Goal: Communication & Community: Answer question/provide support

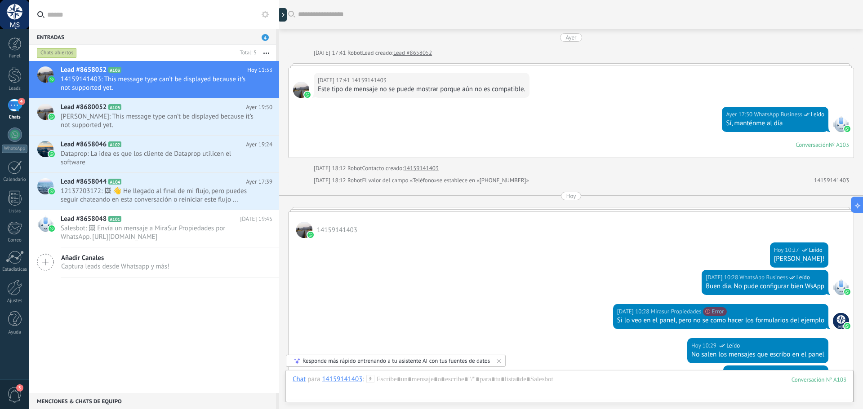
scroll to position [403, 0]
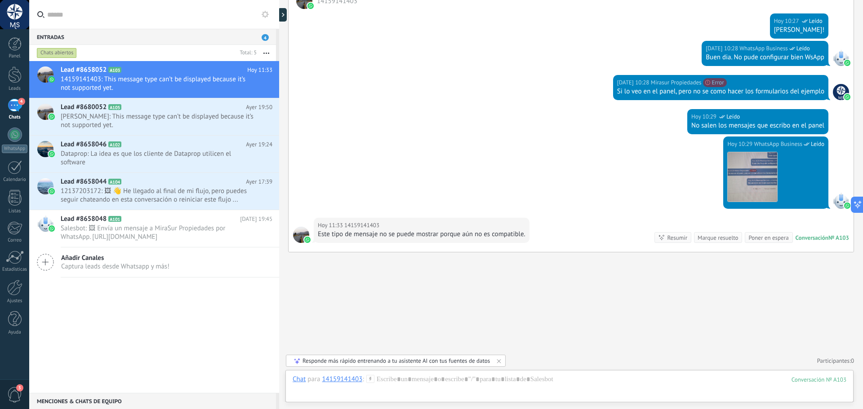
click at [448, 232] on div "Este tipo de mensaje no se puede mostrar porque aún no es compatible." at bounding box center [422, 234] width 208 height 9
drag, startPoint x: 481, startPoint y: 155, endPoint x: 426, endPoint y: 21, distance: 145.1
click at [447, 149] on div "[DATE] 10:29 WhatsApp Business Leído Descargar" at bounding box center [570, 177] width 565 height 81
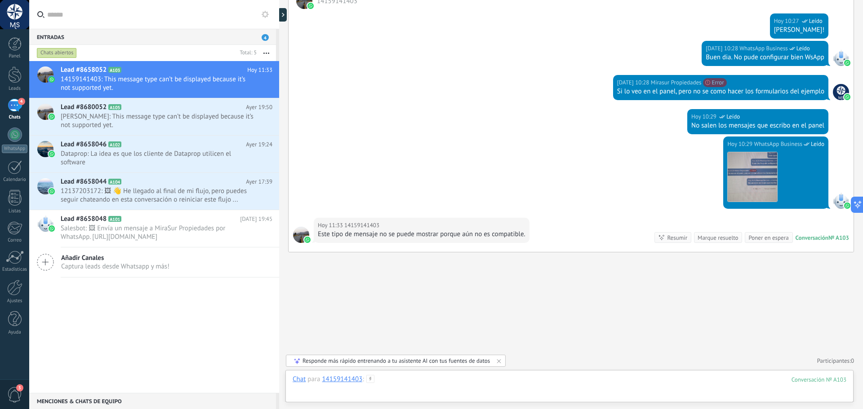
click at [555, 383] on div at bounding box center [570, 388] width 554 height 27
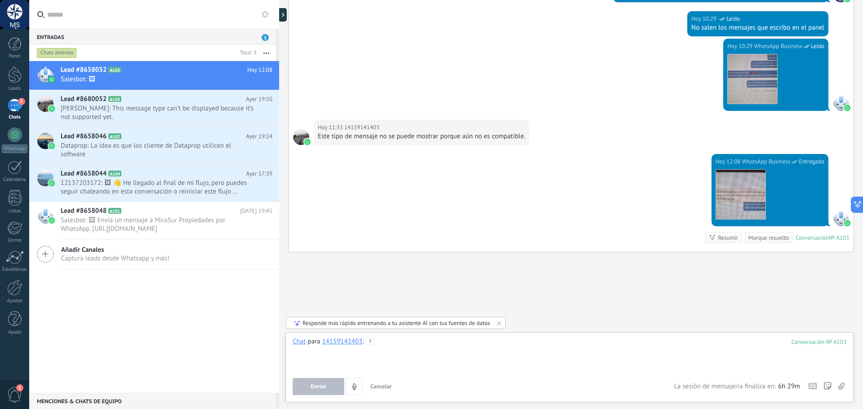
scroll to position [355, 0]
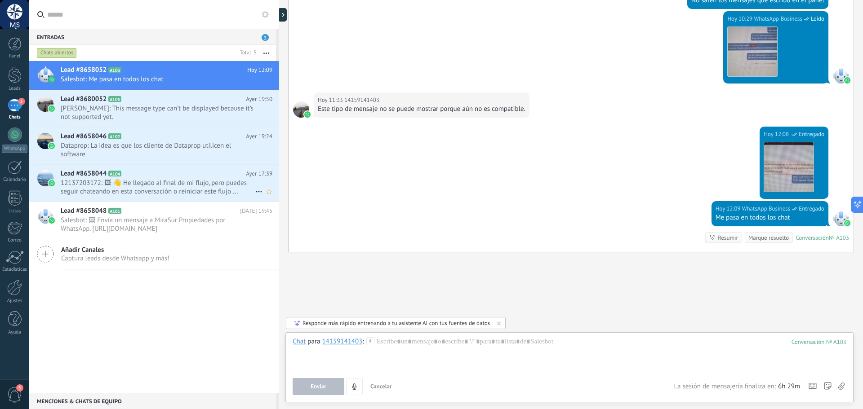
click at [214, 168] on div "Lead #8658044 A104 [DATE] 17:39 12137203172: 🖼 👋 He llegado al final de mi fluj…" at bounding box center [170, 183] width 218 height 37
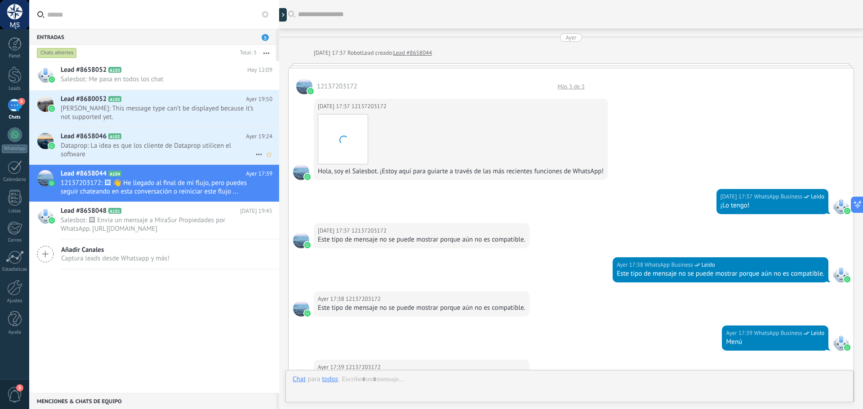
scroll to position [442, 0]
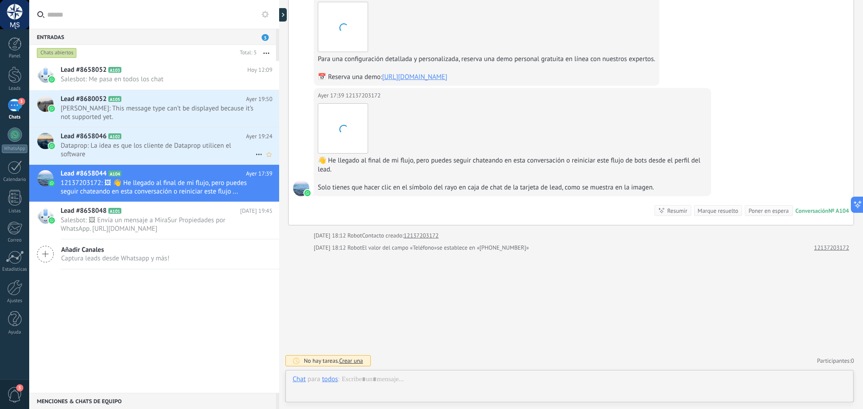
click at [206, 142] on span "Dataprop: La idea es que los cliente de Dataprop utilicen el software" at bounding box center [158, 150] width 195 height 17
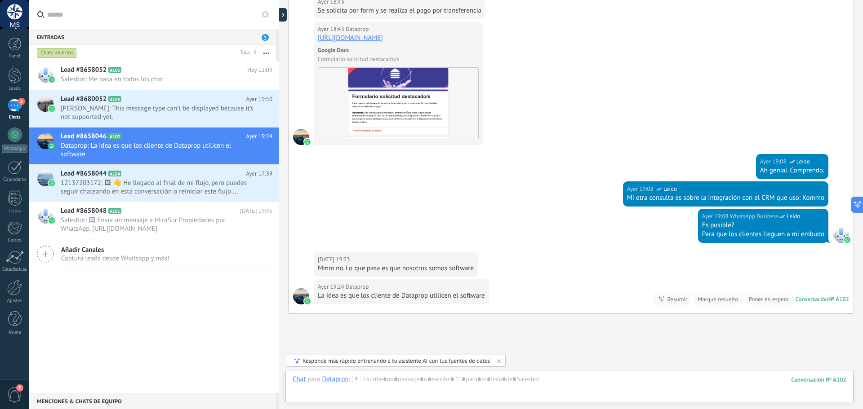
scroll to position [676, 0]
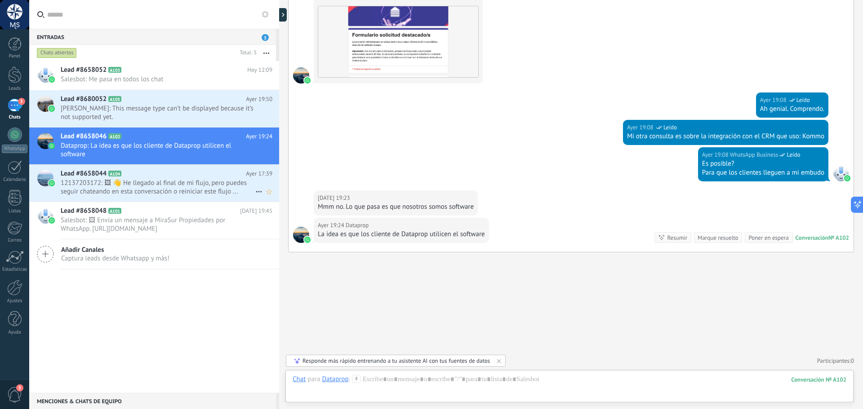
click at [153, 187] on span "12137203172: 🖼 👋 He llegado al final de mi flujo, pero puedes seguir chateando …" at bounding box center [158, 187] width 195 height 17
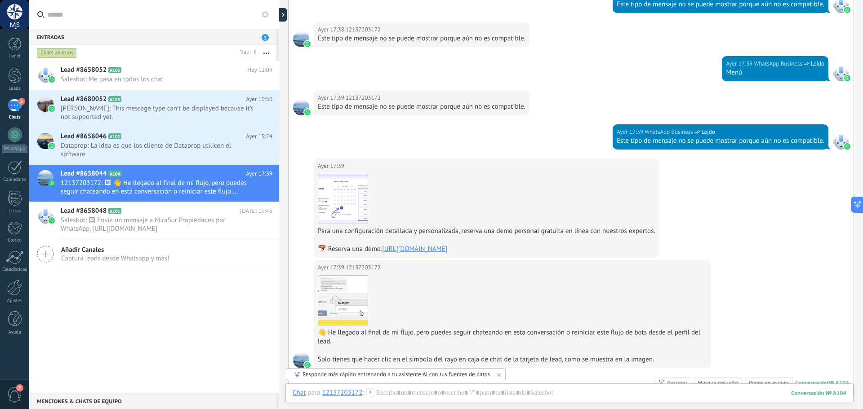
scroll to position [442, 0]
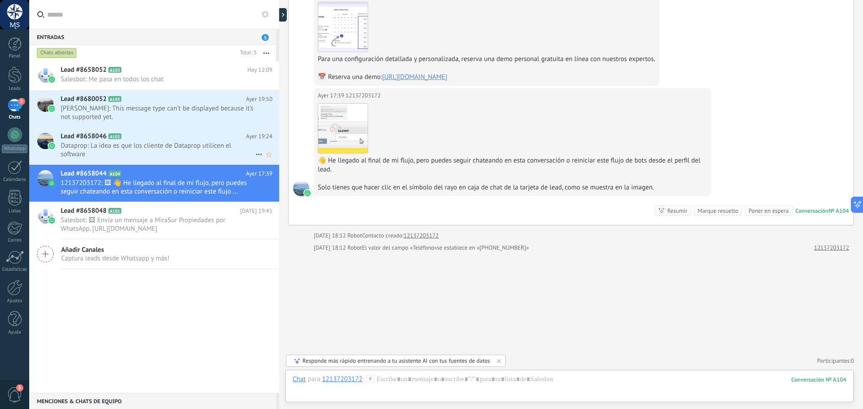
click at [145, 146] on span "Dataprop: La idea es que los cliente de Dataprop utilicen el software" at bounding box center [158, 150] width 195 height 17
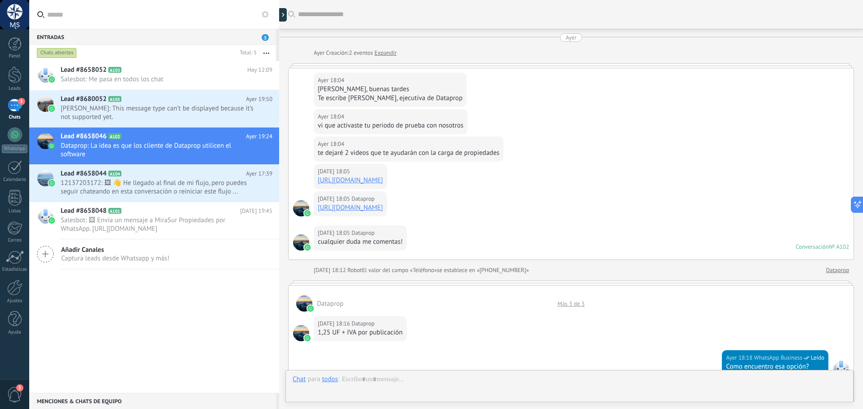
scroll to position [578, 0]
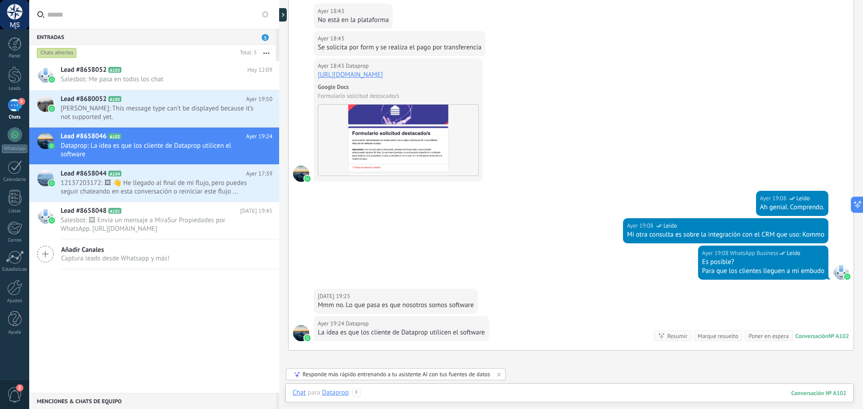
drag, startPoint x: 541, startPoint y: 403, endPoint x: 532, endPoint y: 393, distance: 12.4
click at [535, 397] on div "Buscar Carga más [DATE] [DATE] Creación: 2 eventos Expandir [DATE] 18:04 Datapr…" at bounding box center [571, 204] width 584 height 409
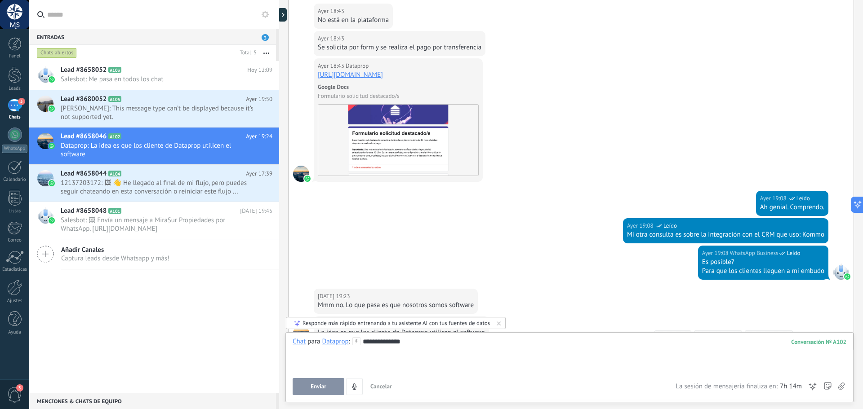
click at [327, 385] on button "Enviar" at bounding box center [319, 386] width 52 height 17
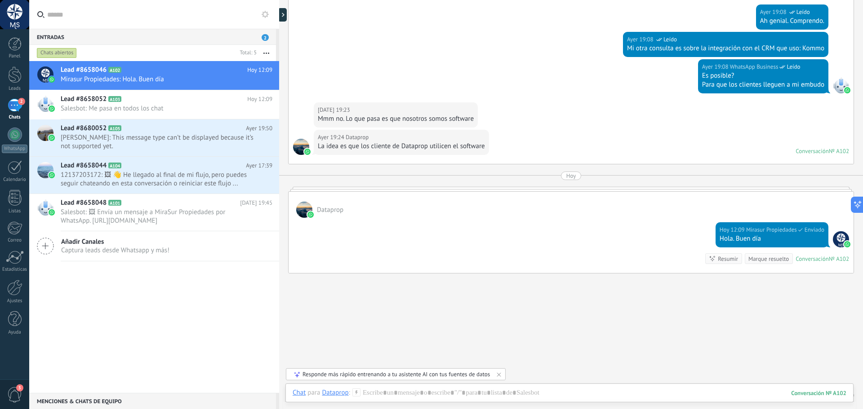
scroll to position [766, 0]
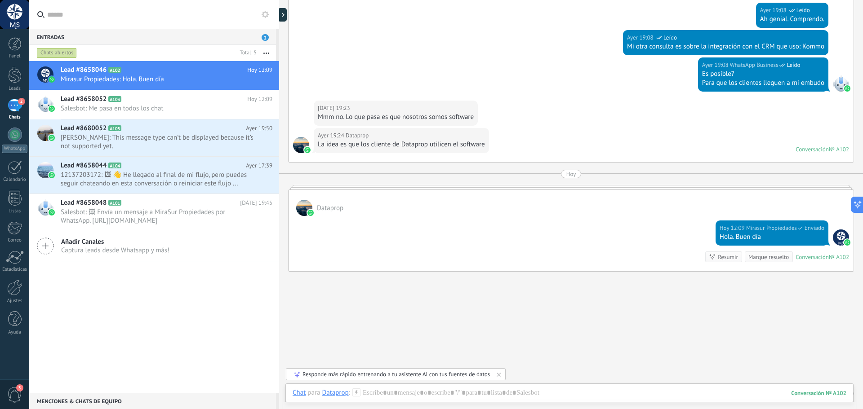
drag, startPoint x: 600, startPoint y: 144, endPoint x: 583, endPoint y: 13, distance: 132.8
click at [598, 139] on div "[DATE] 19:24 Dataprop La idea es que los cliente de Dataprop utilicen el softwa…" at bounding box center [570, 145] width 565 height 34
drag, startPoint x: 731, startPoint y: 313, endPoint x: 630, endPoint y: 324, distance: 101.2
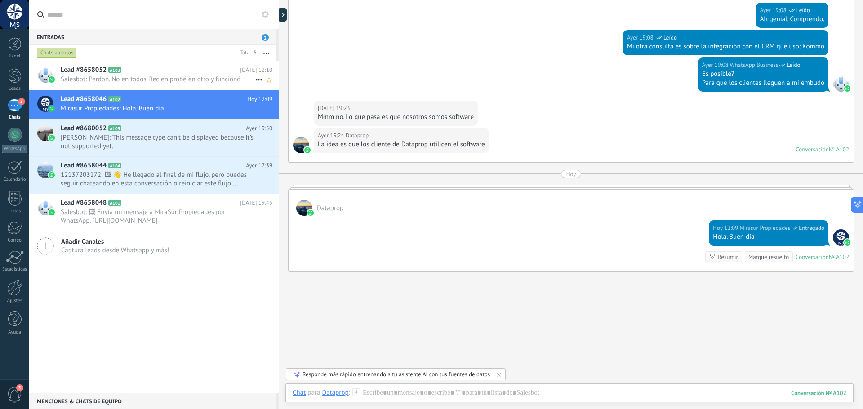
click at [167, 79] on span "Salesbot: Perdon. No en todos. Recien probé en otro y funcionó" at bounding box center [158, 79] width 195 height 9
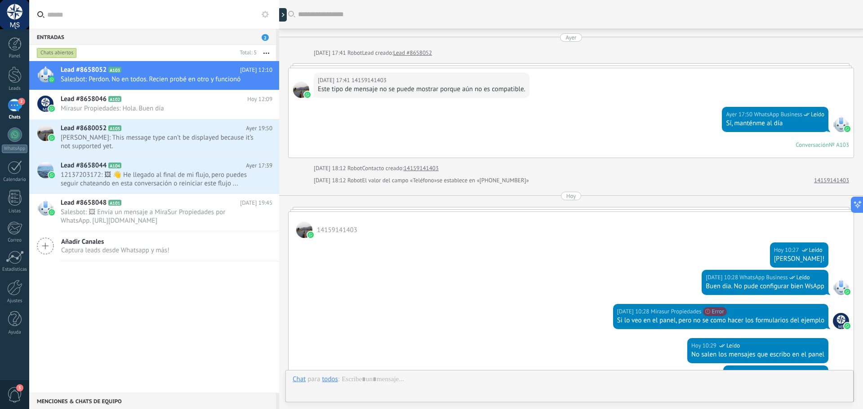
scroll to position [382, 0]
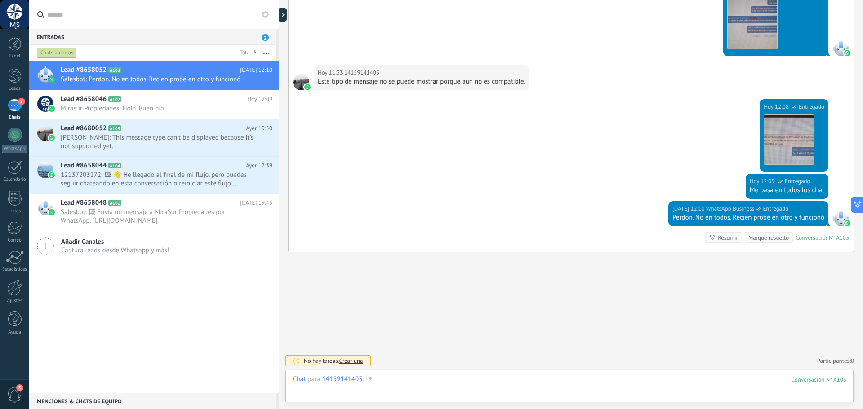
click at [476, 378] on div at bounding box center [570, 388] width 554 height 27
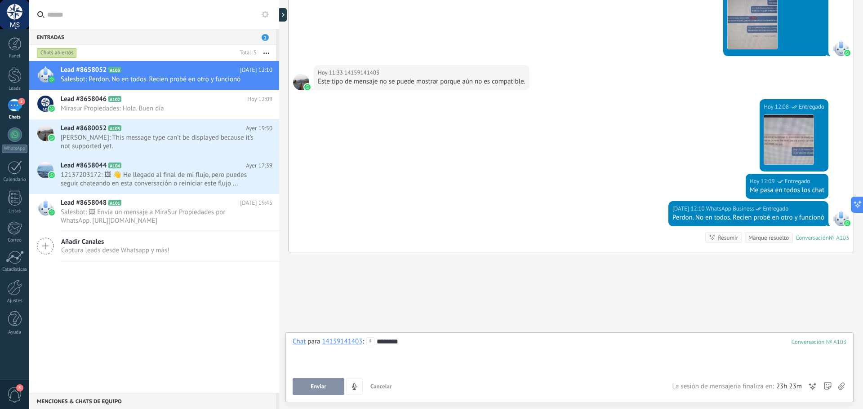
click at [304, 393] on button "Enviar" at bounding box center [319, 386] width 52 height 17
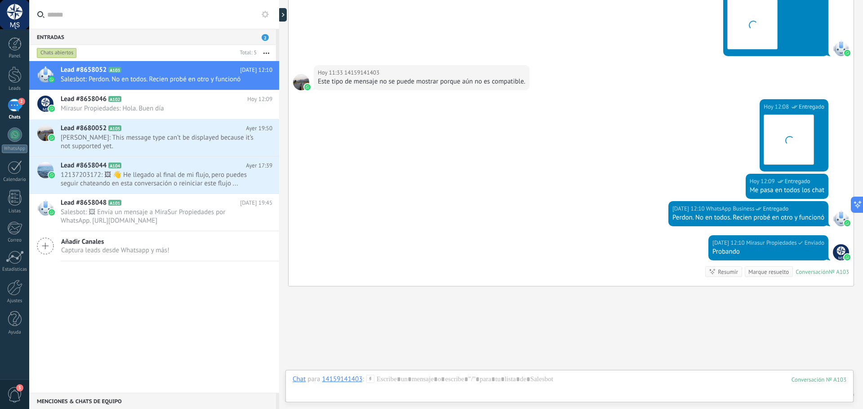
scroll to position [416, 0]
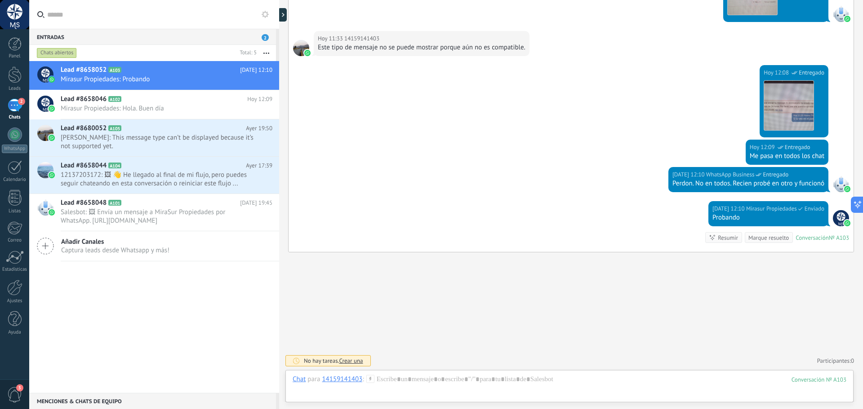
drag, startPoint x: 635, startPoint y: 295, endPoint x: 615, endPoint y: 286, distance: 22.5
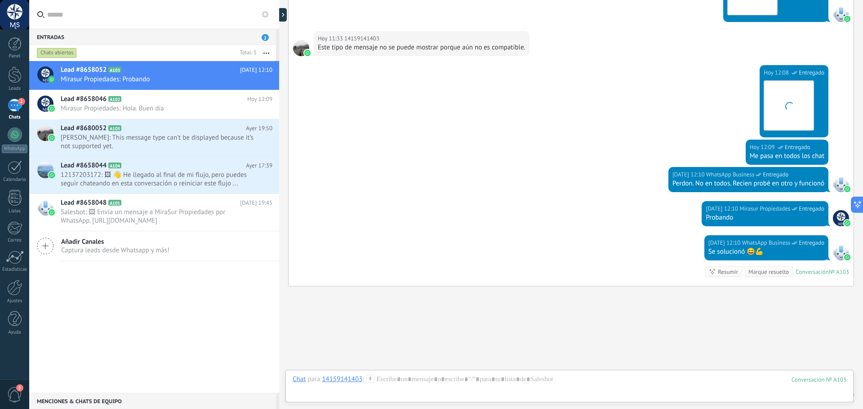
scroll to position [450, 0]
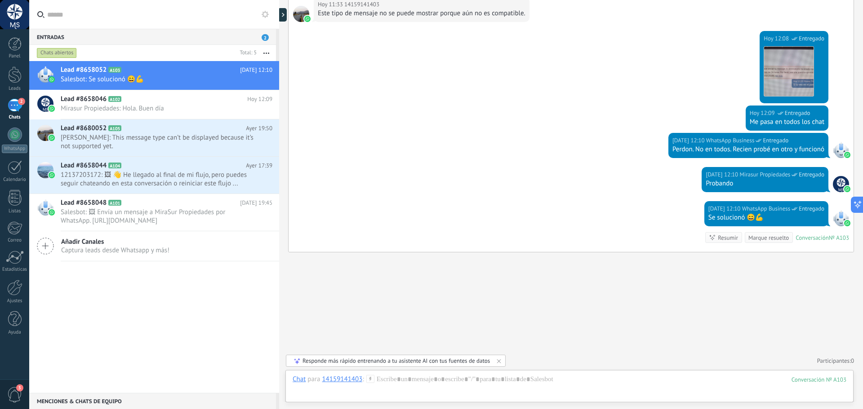
drag, startPoint x: 626, startPoint y: 182, endPoint x: 632, endPoint y: 112, distance: 70.4
drag, startPoint x: 632, startPoint y: 112, endPoint x: 589, endPoint y: 89, distance: 49.0
click at [585, 89] on div "[DATE] 12:08 WhatsApp Business Entregado Descargar" at bounding box center [570, 68] width 565 height 75
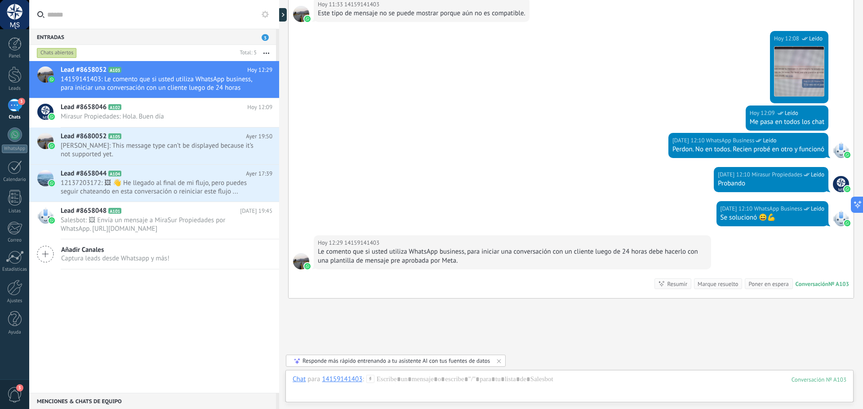
scroll to position [496, 0]
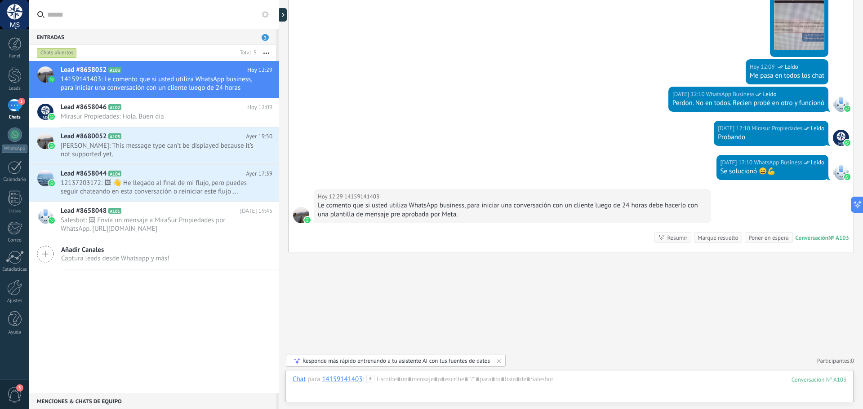
drag, startPoint x: 422, startPoint y: 111, endPoint x: 405, endPoint y: 123, distance: 20.9
drag, startPoint x: 405, startPoint y: 123, endPoint x: 411, endPoint y: 28, distance: 94.5
click at [397, 124] on div "[DATE] 12:10 Mirasur Propiedades Leído Probando" at bounding box center [570, 138] width 565 height 34
drag, startPoint x: 603, startPoint y: 160, endPoint x: 487, endPoint y: 97, distance: 131.3
click at [580, 158] on div "[DATE] 12:10 WhatsApp Business Leído Se solucionó 😄💪" at bounding box center [570, 172] width 565 height 34
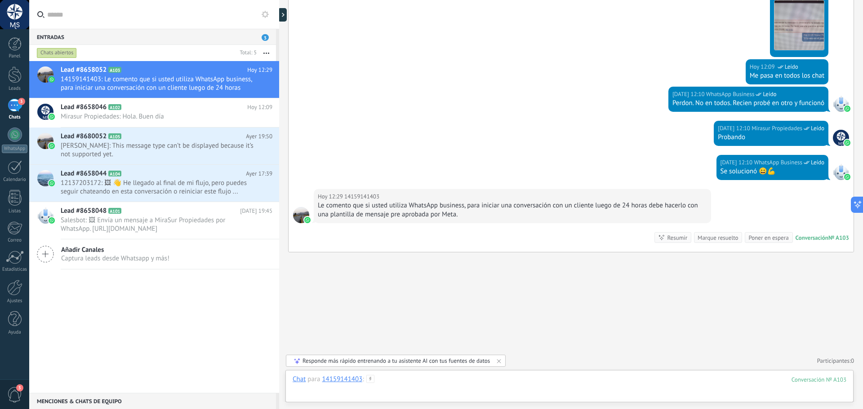
click at [529, 386] on div at bounding box center [570, 388] width 554 height 27
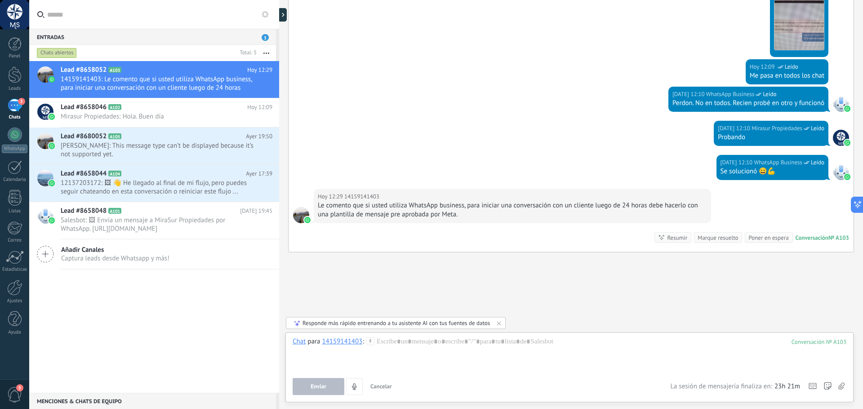
drag, startPoint x: 406, startPoint y: 129, endPoint x: 387, endPoint y: 129, distance: 18.9
click at [387, 129] on div "[DATE] 12:10 Mirasur Propiedades Leído Probando" at bounding box center [570, 138] width 565 height 34
drag, startPoint x: 467, startPoint y: 142, endPoint x: 396, endPoint y: 144, distance: 71.0
click at [430, 145] on div "[DATE] 12:10 Mirasur Propiedades Leído Probando" at bounding box center [570, 138] width 565 height 34
click at [23, 104] on span "3" at bounding box center [21, 101] width 7 height 7
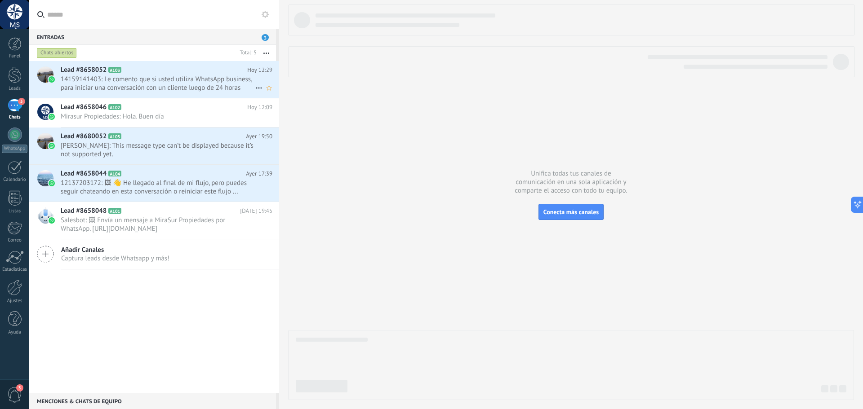
click at [126, 82] on span "14159141403: Le comento que si usted utiliza WhatsApp business, para iniciar un…" at bounding box center [158, 83] width 195 height 17
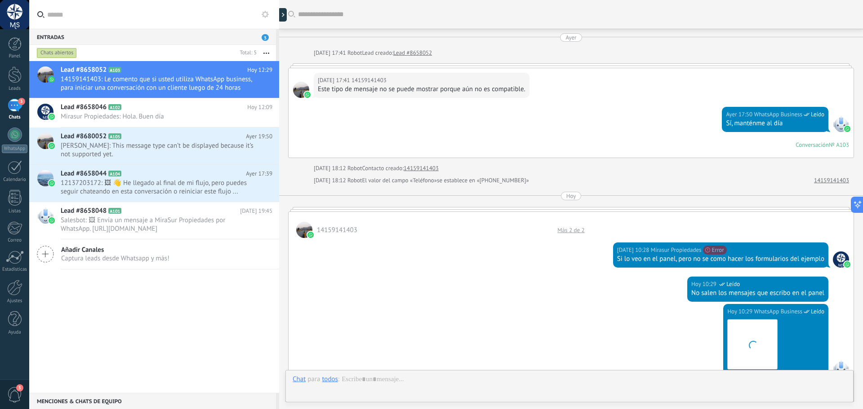
scroll to position [403, 0]
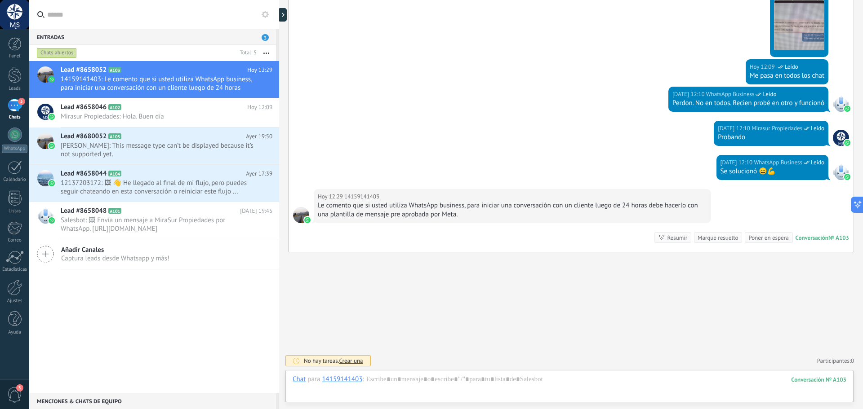
drag, startPoint x: 453, startPoint y: 114, endPoint x: 408, endPoint y: 161, distance: 64.5
click at [405, 109] on div "[DATE] 12:10 WhatsApp Business Leído Perdon. No en todos. Recien probé en otro …" at bounding box center [570, 104] width 565 height 34
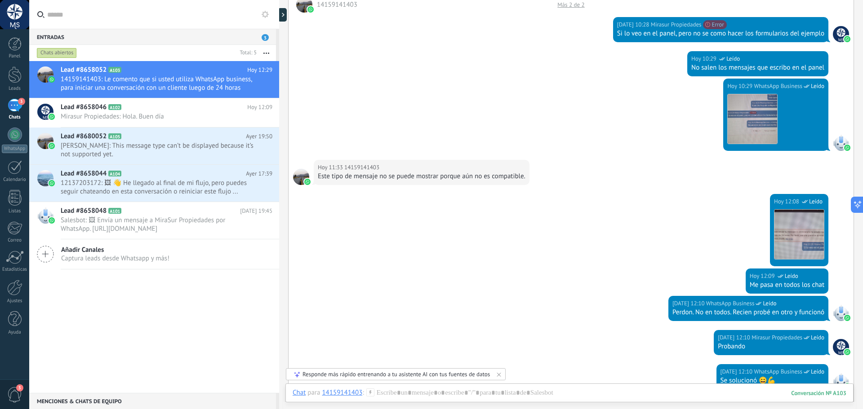
scroll to position [435, 0]
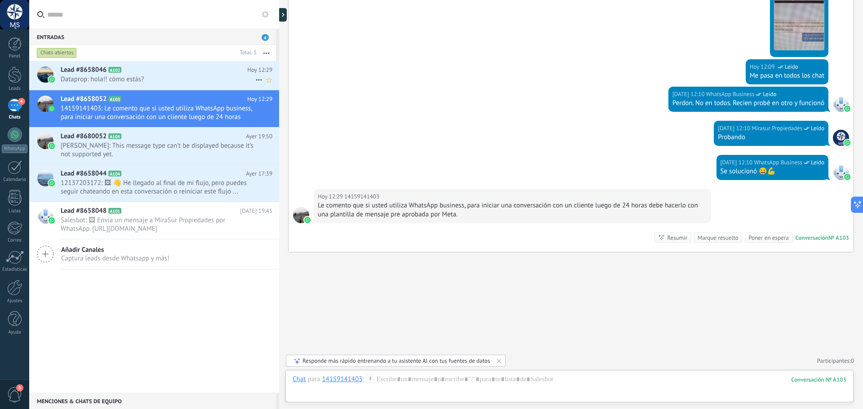
click at [231, 78] on span "Dataprop: hola!! cómo estás?" at bounding box center [158, 79] width 195 height 9
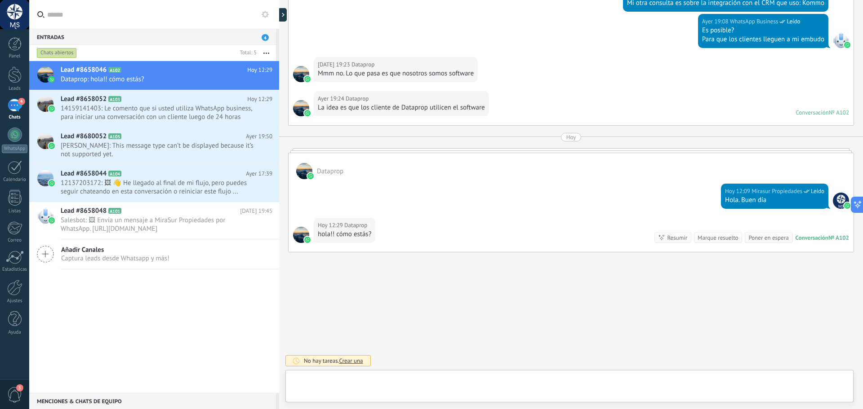
scroll to position [403, 0]
drag, startPoint x: 515, startPoint y: 384, endPoint x: 502, endPoint y: 383, distance: 12.6
click at [502, 383] on div at bounding box center [570, 388] width 554 height 27
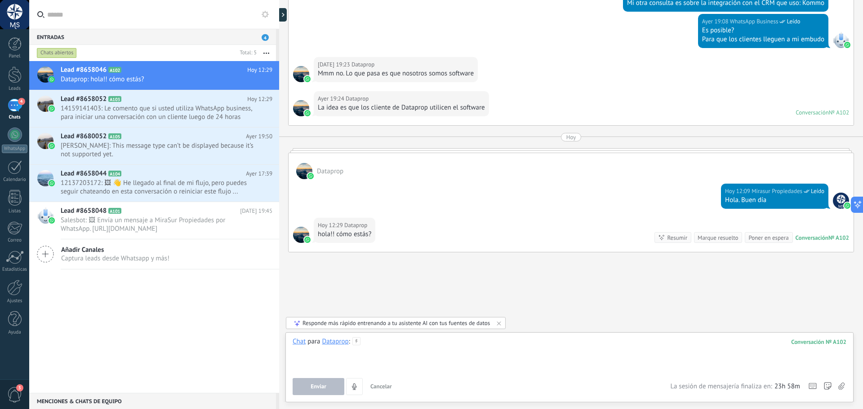
click at [603, 349] on div at bounding box center [570, 354] width 554 height 34
drag, startPoint x: 688, startPoint y: 343, endPoint x: 695, endPoint y: 343, distance: 6.3
drag, startPoint x: 695, startPoint y: 343, endPoint x: 706, endPoint y: 343, distance: 11.7
drag, startPoint x: 706, startPoint y: 343, endPoint x: 717, endPoint y: 343, distance: 10.3
drag, startPoint x: 717, startPoint y: 343, endPoint x: 722, endPoint y: 343, distance: 5.4
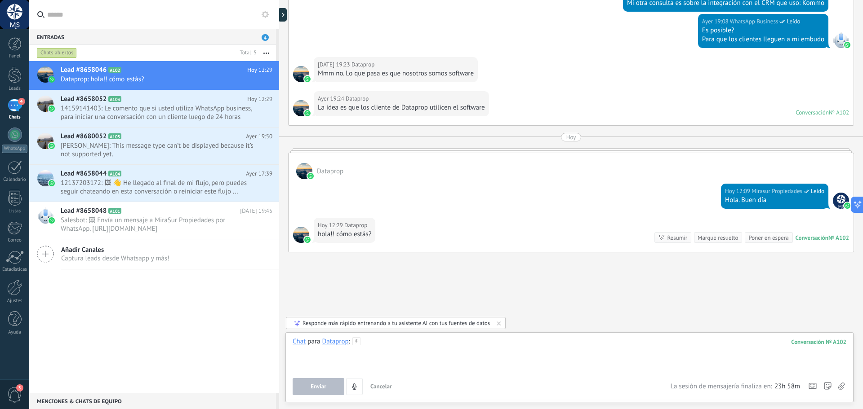
drag, startPoint x: 722, startPoint y: 343, endPoint x: 717, endPoint y: 344, distance: 5.0
drag, startPoint x: 718, startPoint y: 342, endPoint x: 696, endPoint y: 337, distance: 21.8
click at [717, 342] on div at bounding box center [570, 354] width 554 height 34
click at [385, 347] on div at bounding box center [570, 354] width 554 height 34
click at [324, 359] on div "**********" at bounding box center [570, 354] width 554 height 34
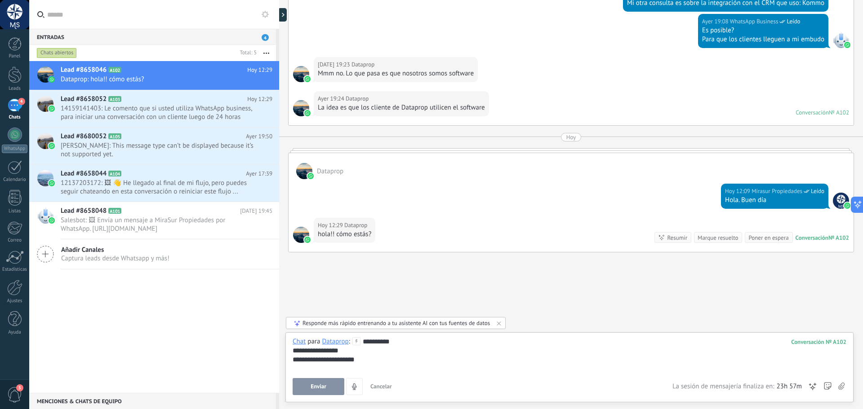
click at [321, 358] on div "**********" at bounding box center [570, 354] width 554 height 34
click at [355, 359] on div "**********" at bounding box center [570, 354] width 554 height 34
click at [370, 359] on div "**********" at bounding box center [570, 354] width 554 height 34
click at [301, 383] on button "Enviar" at bounding box center [319, 386] width 52 height 17
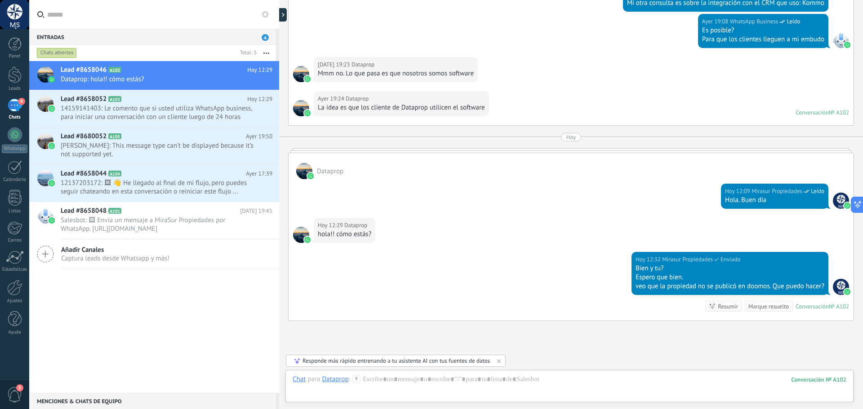
scroll to position [878, 0]
